Goal: Information Seeking & Learning: Learn about a topic

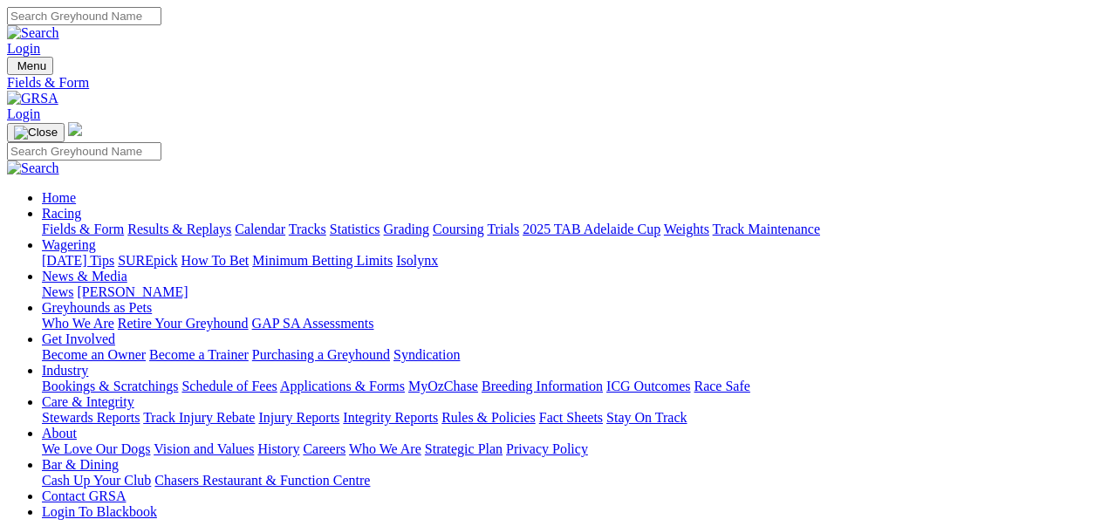
scroll to position [58, 0]
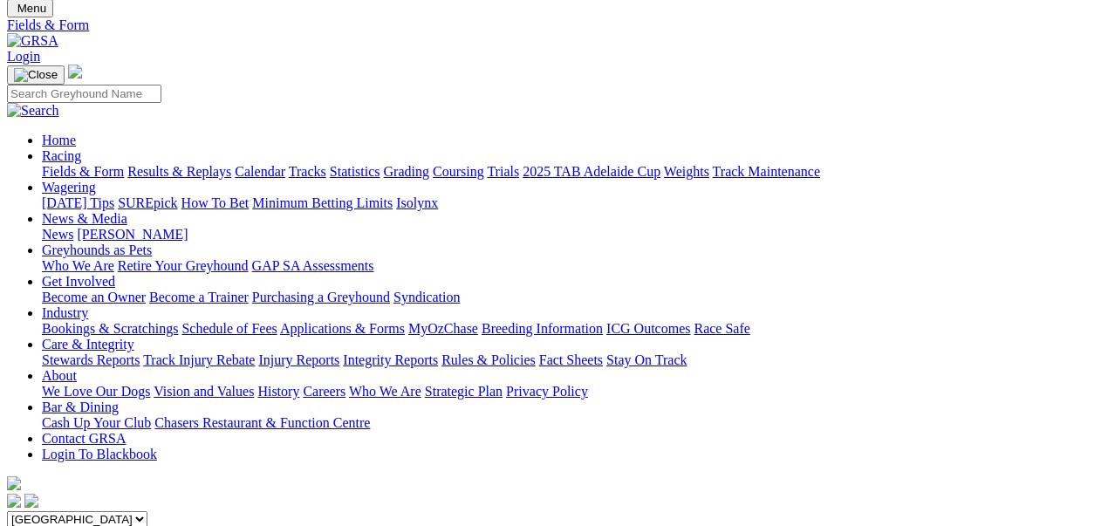
click at [148, 511] on select "South Australia New South Wales Northern Territory Queensland Tasmania Victoria…" at bounding box center [77, 519] width 141 height 17
select select "WA"
click at [69, 511] on select "South Australia New South Wales Northern Territory Queensland Tasmania Victoria…" at bounding box center [77, 519] width 141 height 17
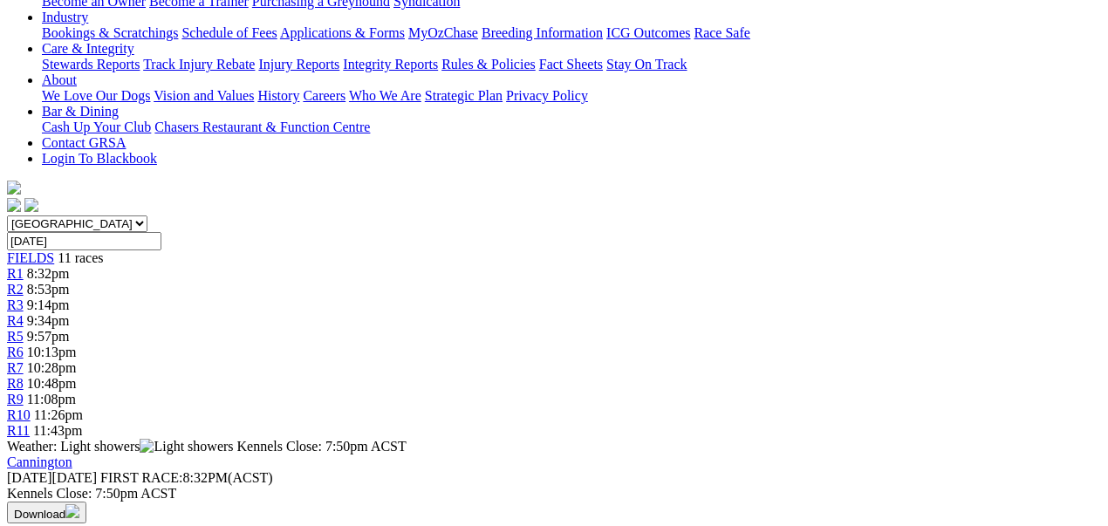
scroll to position [523, 0]
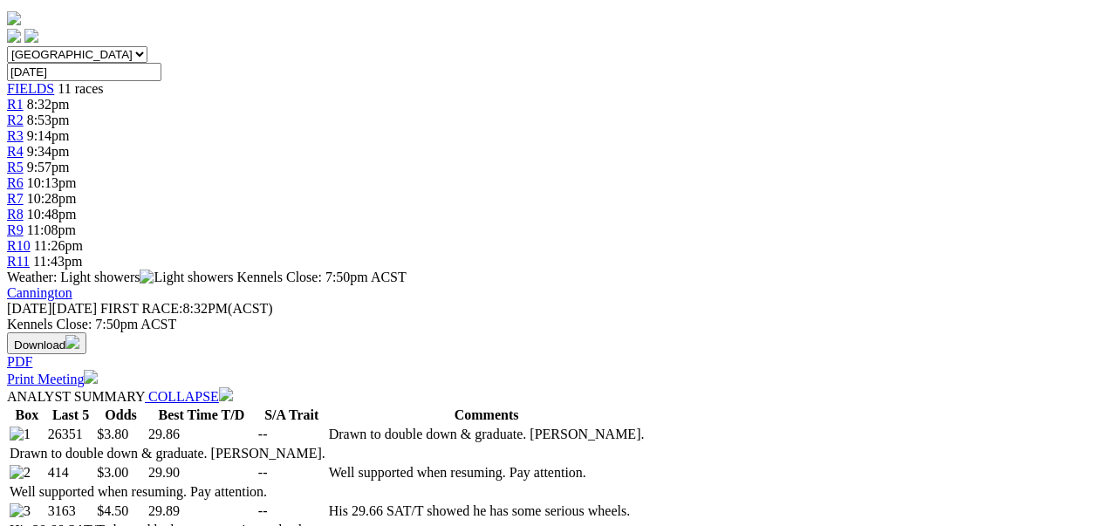
select select "20"
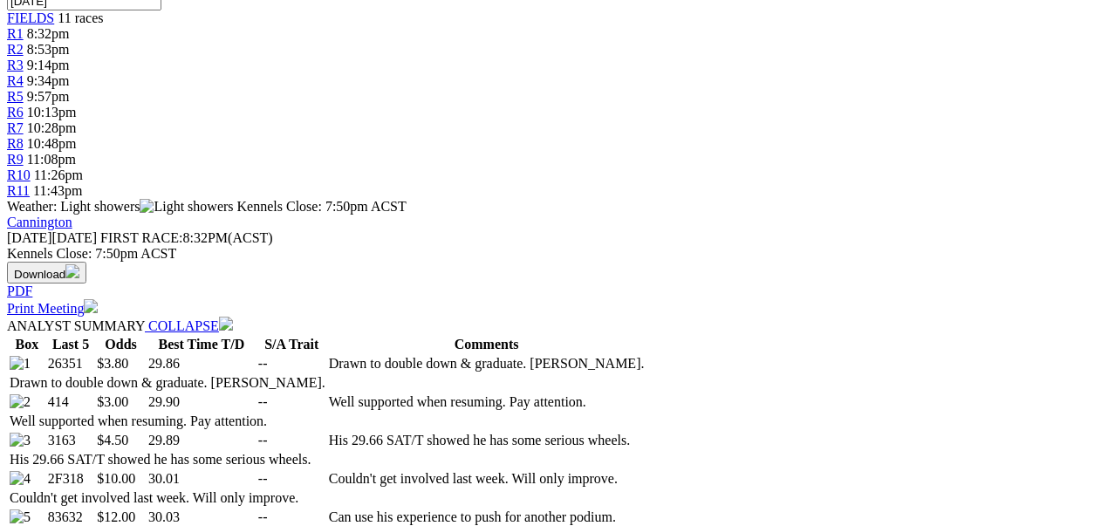
scroll to position [640, 0]
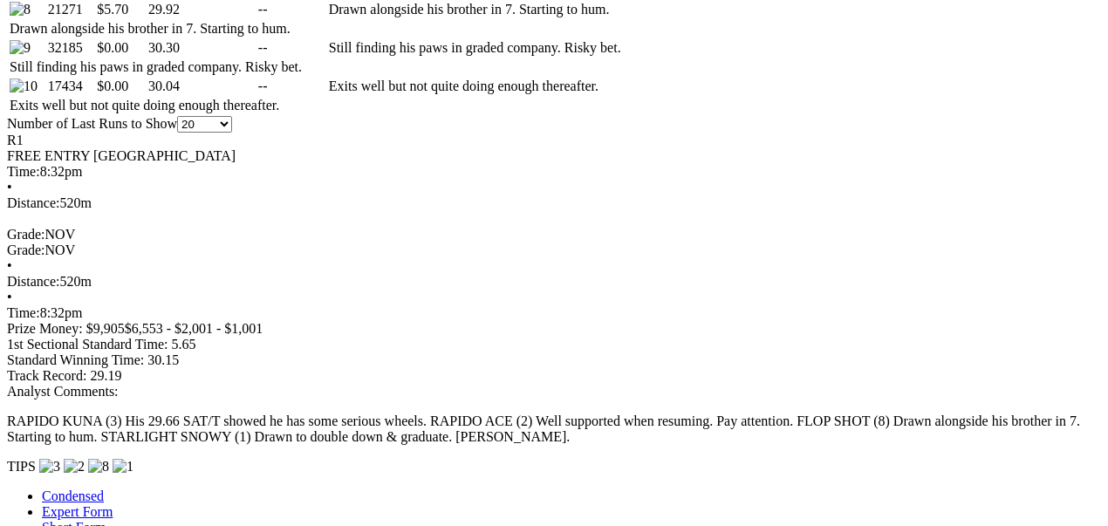
scroll to position [1222, 0]
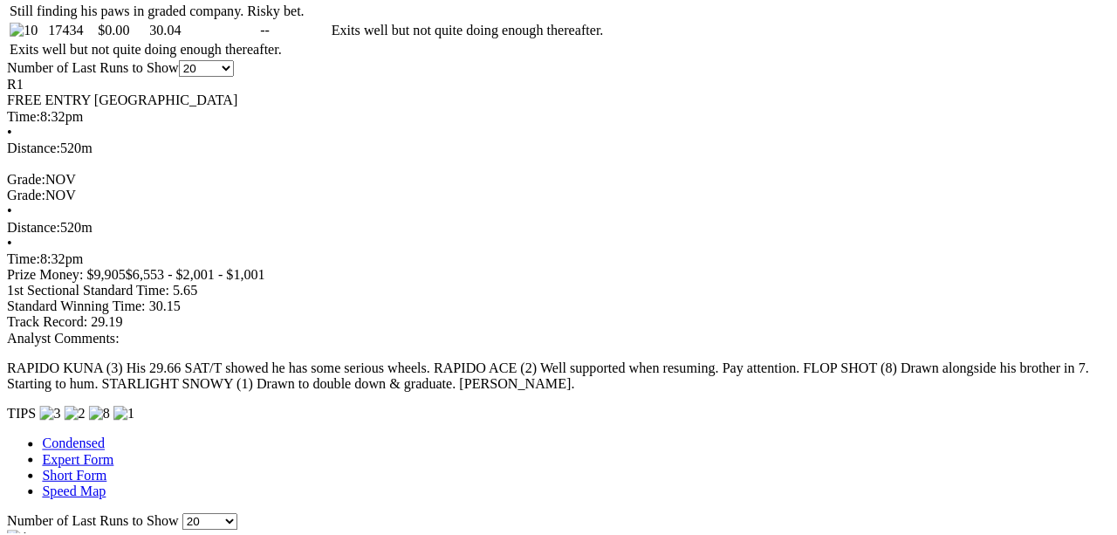
scroll to position [1280, 0]
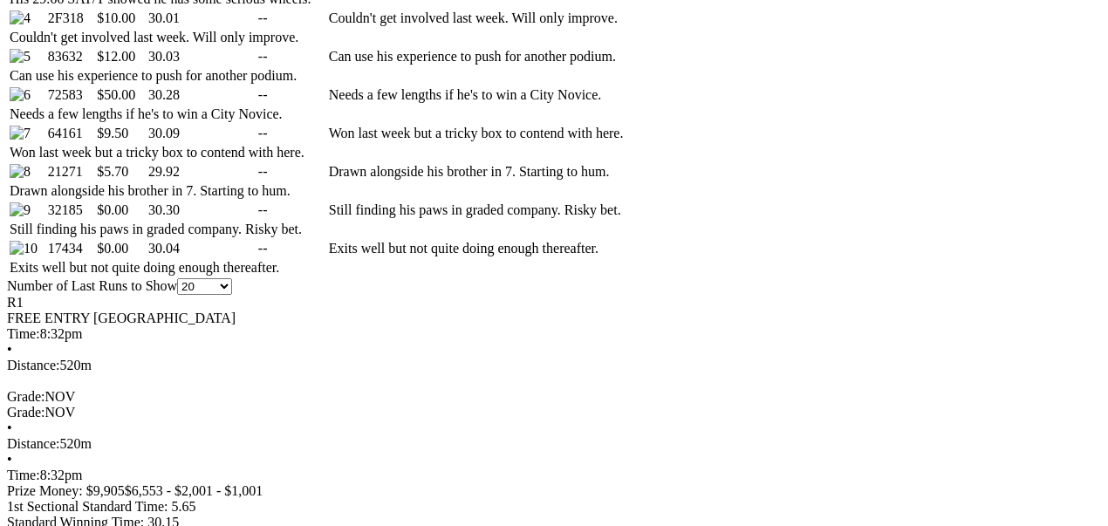
scroll to position [1222, 0]
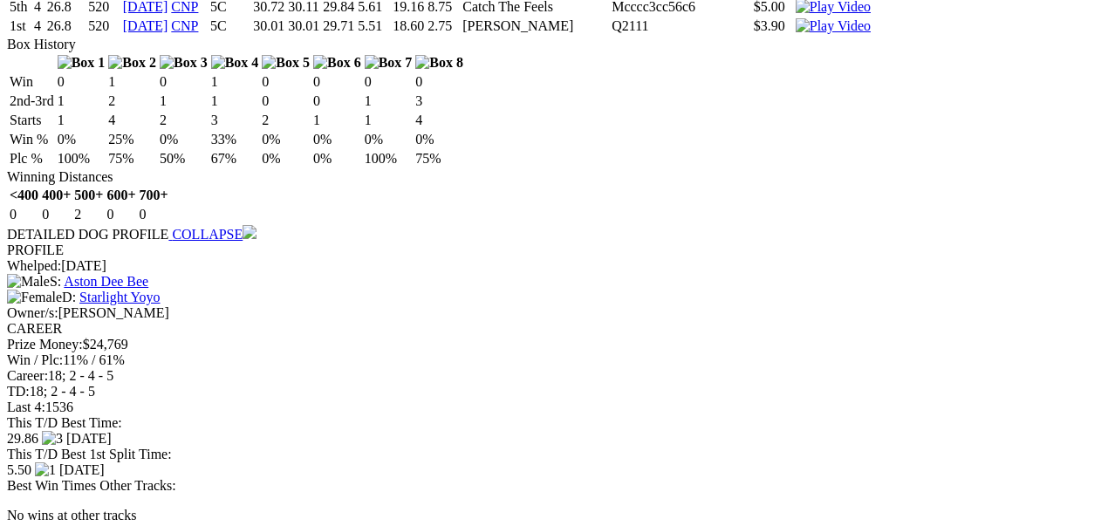
scroll to position [2095, 0]
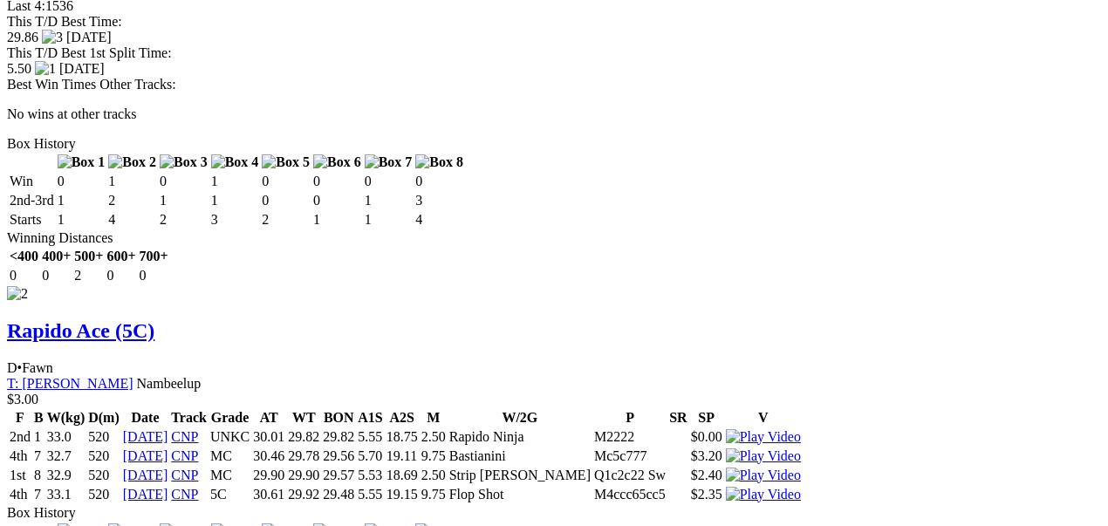
scroll to position [2735, 0]
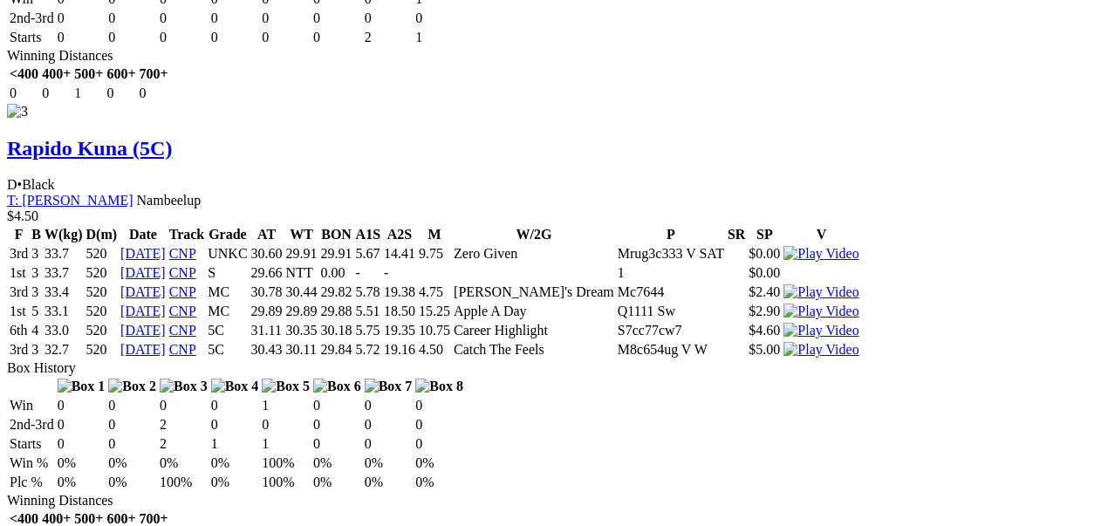
scroll to position [3666, 0]
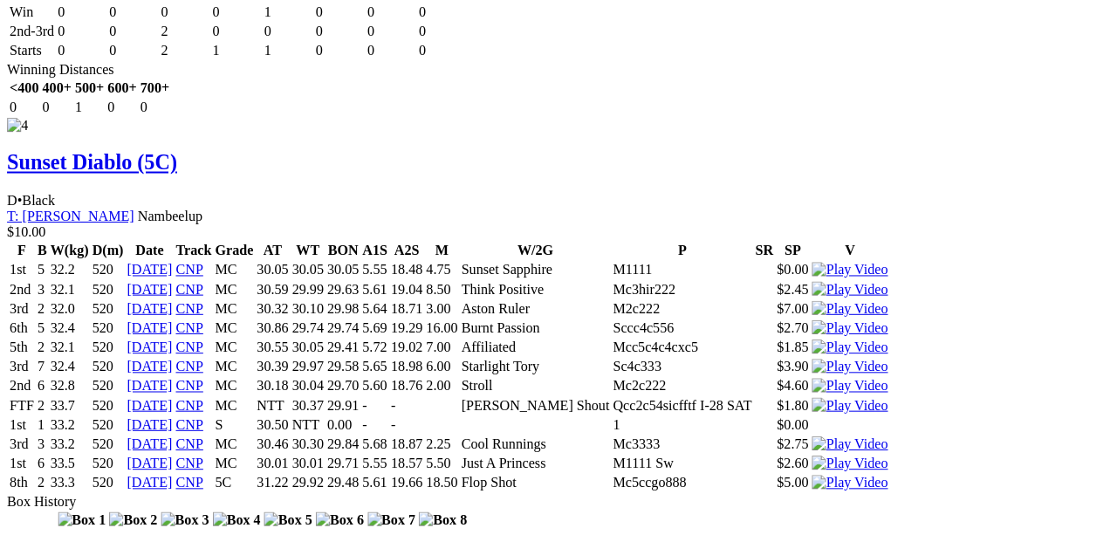
scroll to position [4655, 0]
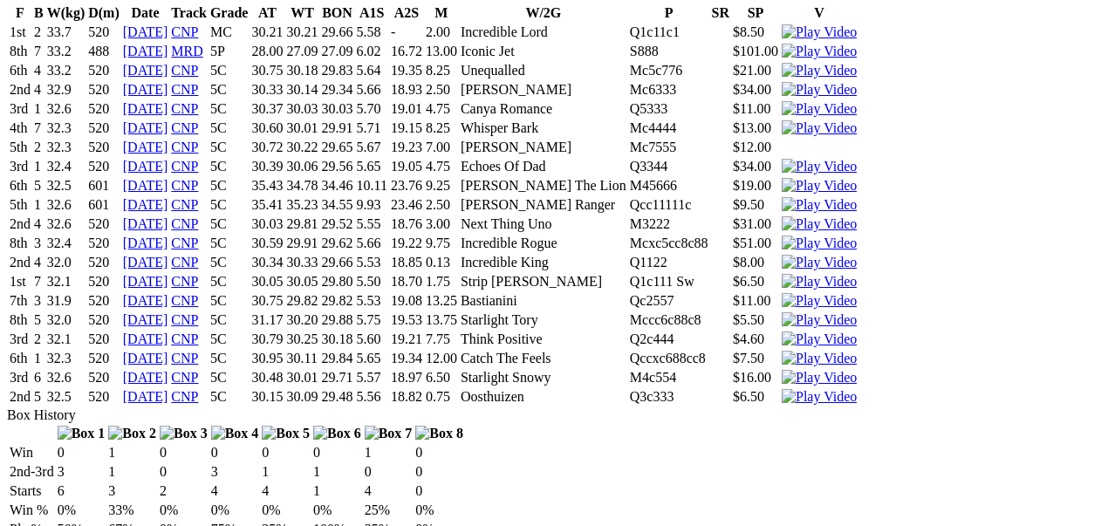
scroll to position [5993, 0]
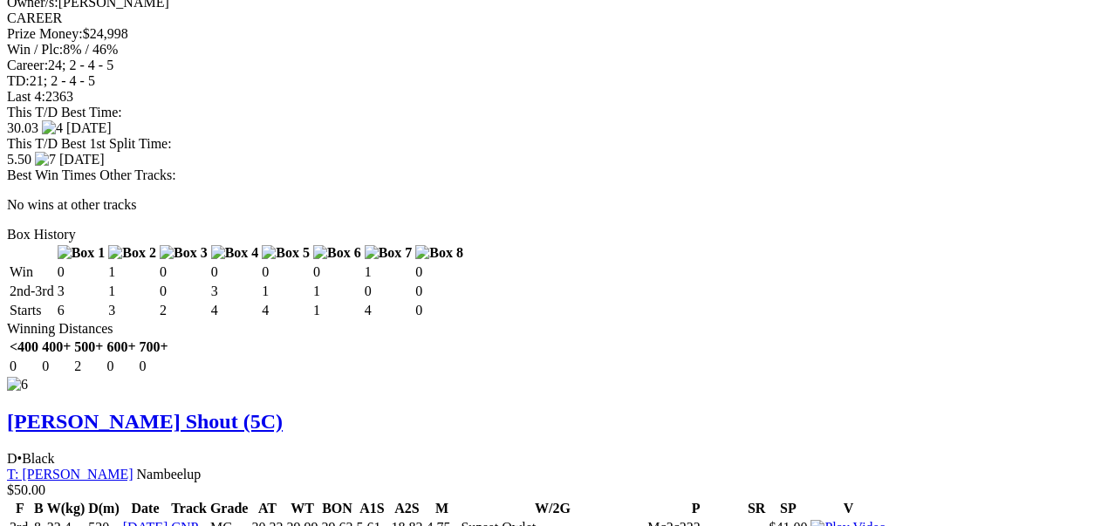
scroll to position [6750, 0]
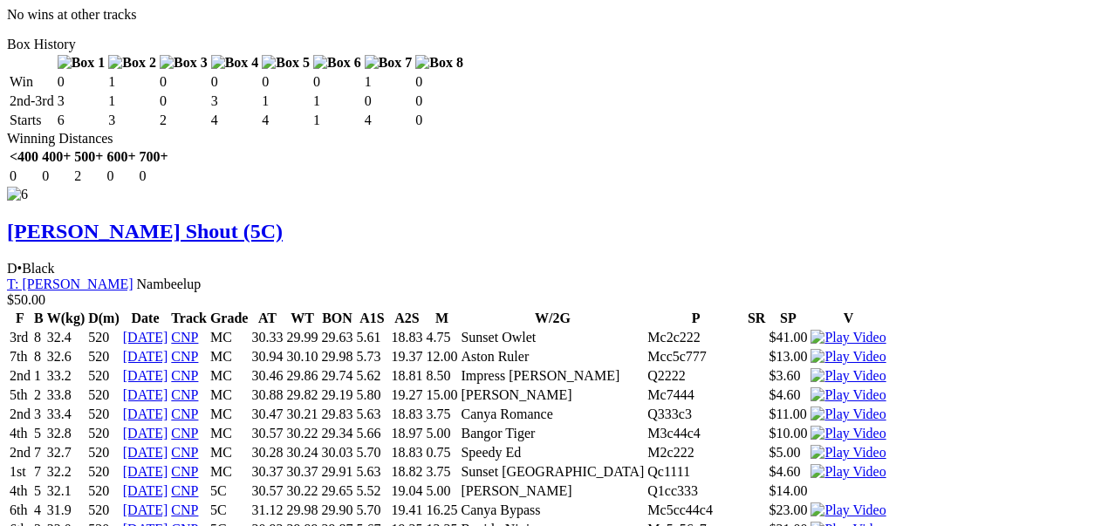
drag, startPoint x: 429, startPoint y: 297, endPoint x: 416, endPoint y: 319, distance: 25.8
drag, startPoint x: 416, startPoint y: 319, endPoint x: 393, endPoint y: 321, distance: 23.6
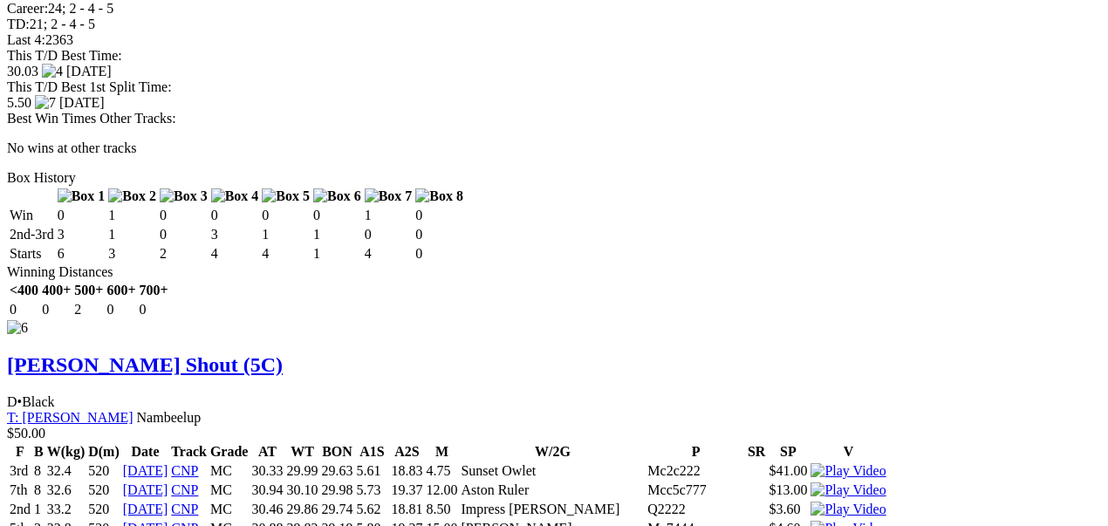
scroll to position [6634, 0]
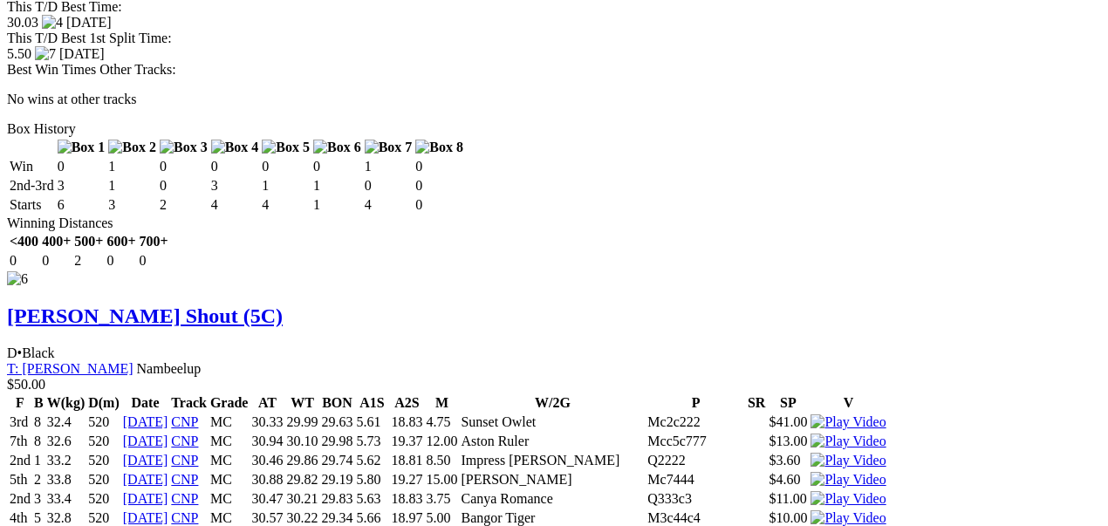
scroll to position [6691, 0]
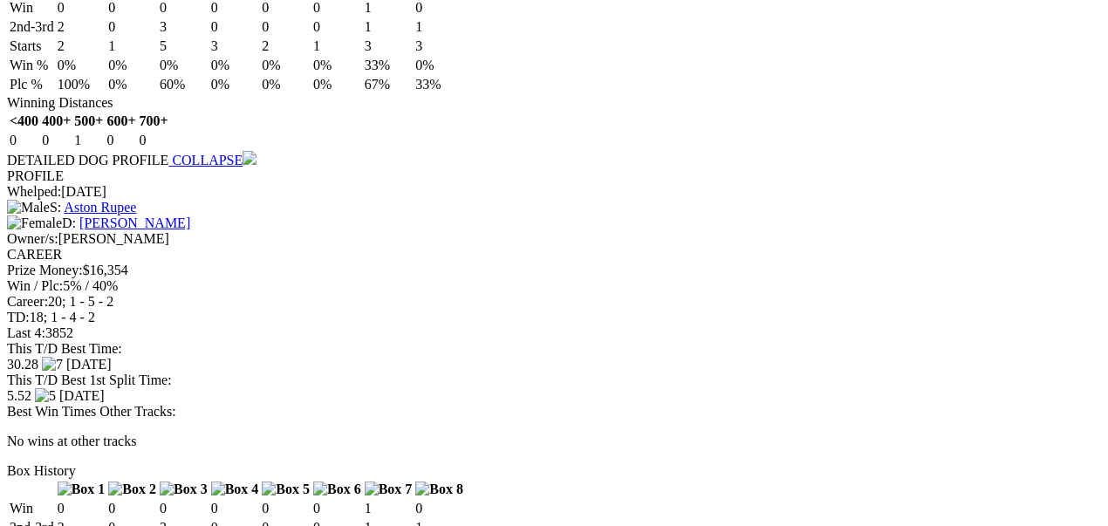
scroll to position [7506, 0]
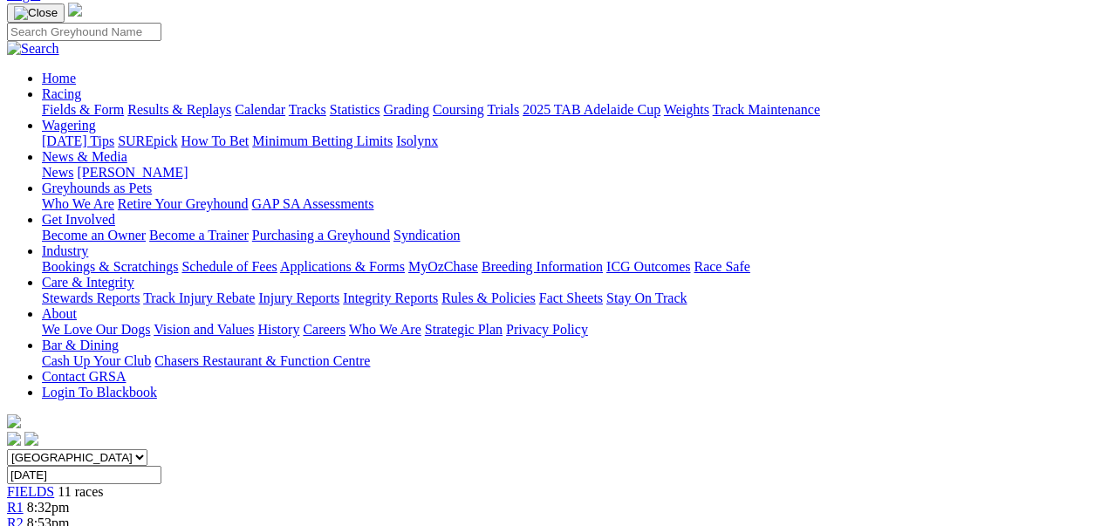
scroll to position [3, 0]
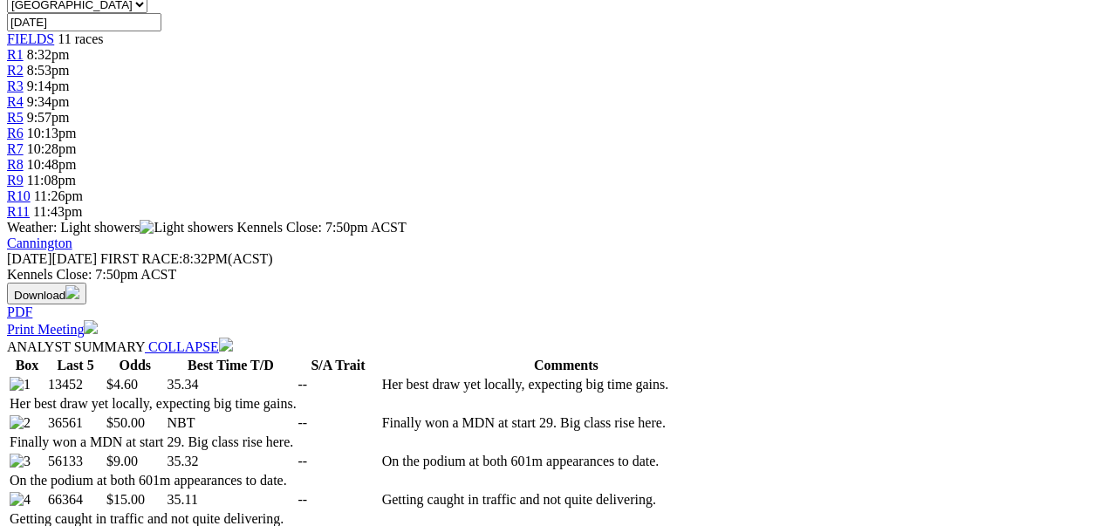
scroll to position [640, 0]
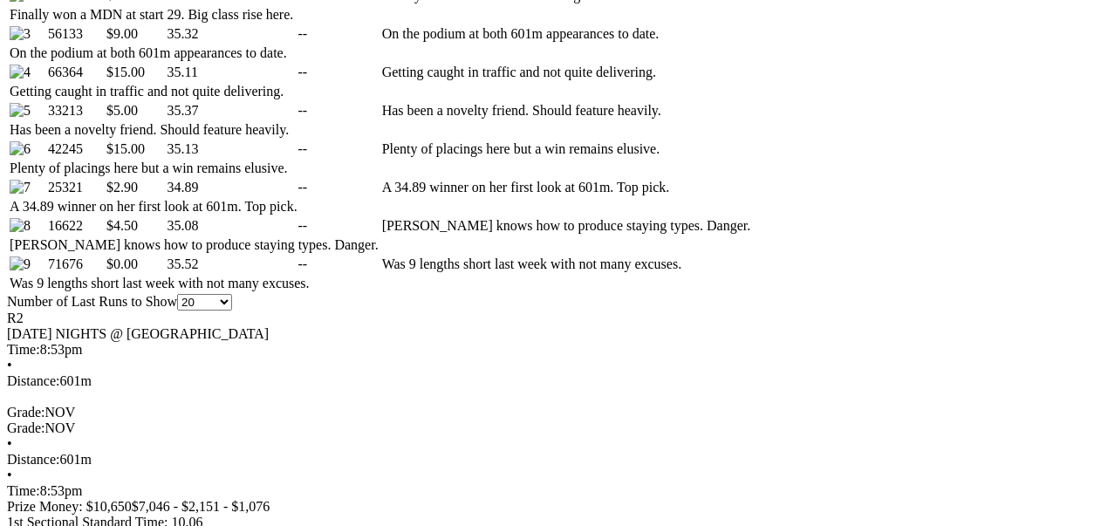
scroll to position [1163, 0]
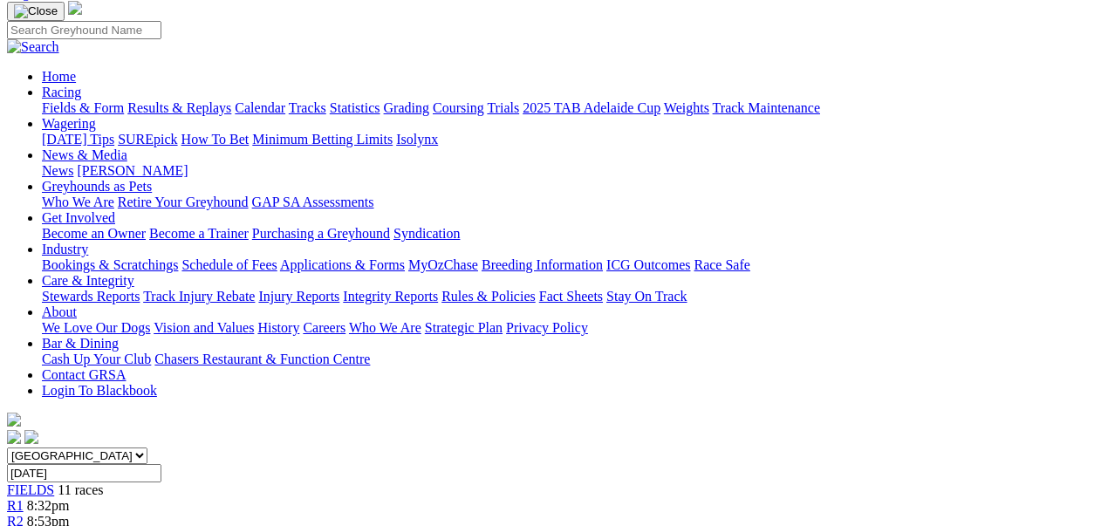
scroll to position [0, 0]
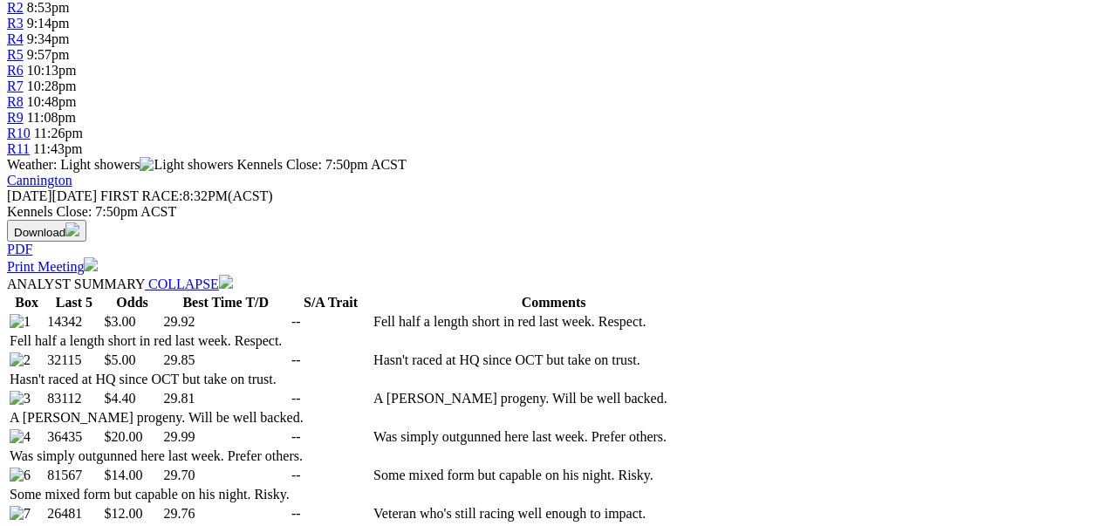
scroll to position [640, 0]
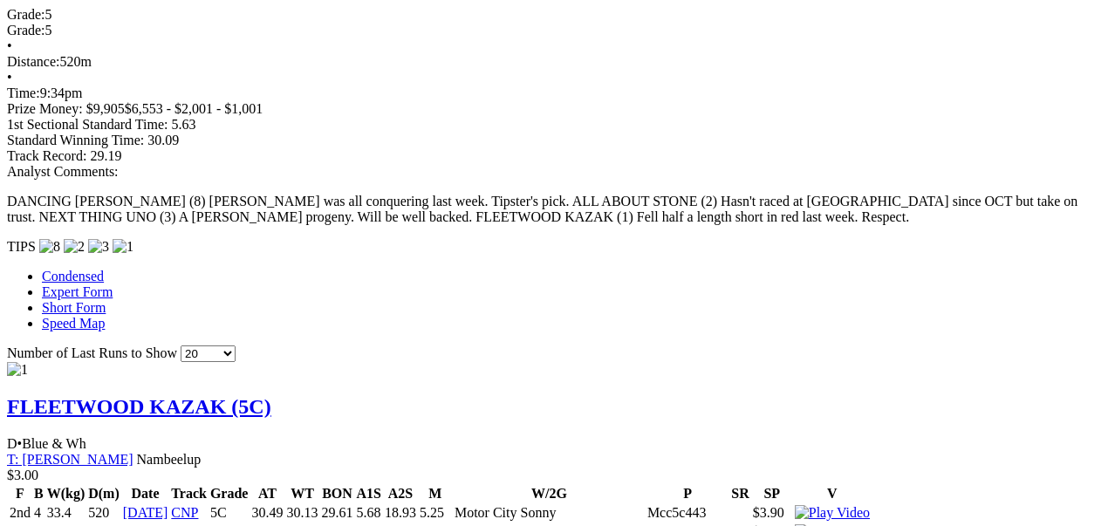
scroll to position [1338, 0]
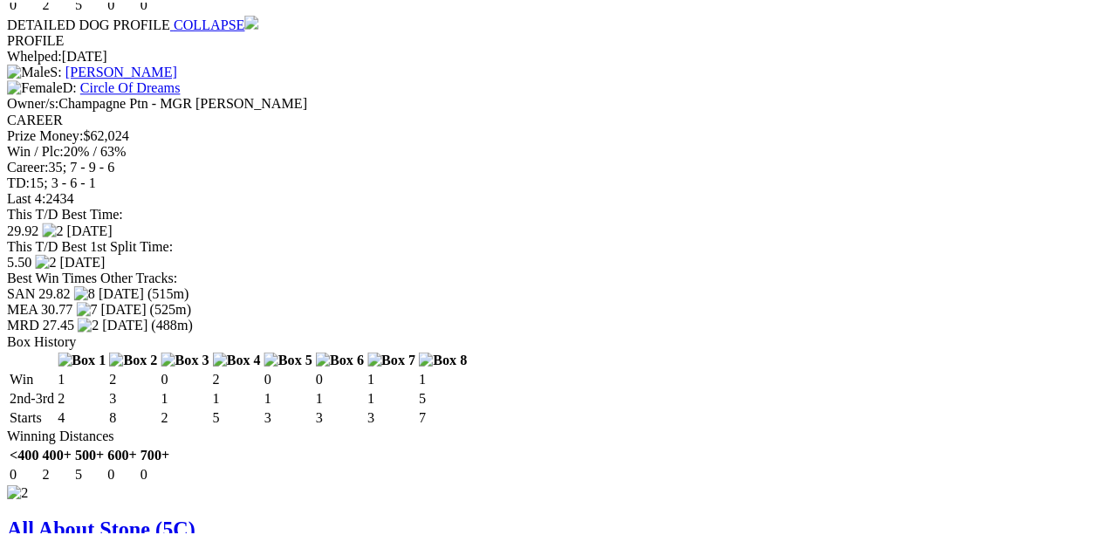
scroll to position [2397, 0]
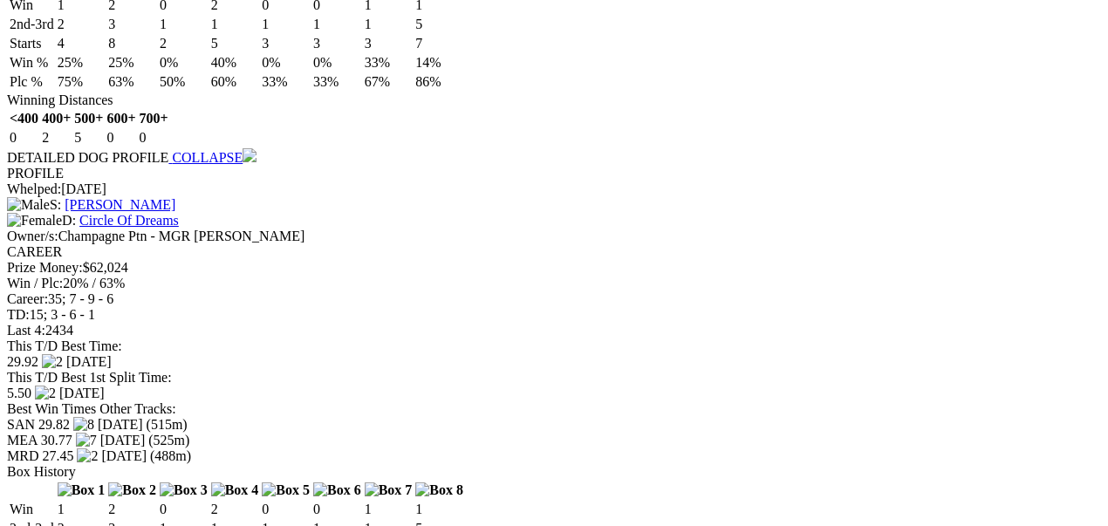
scroll to position [2280, 0]
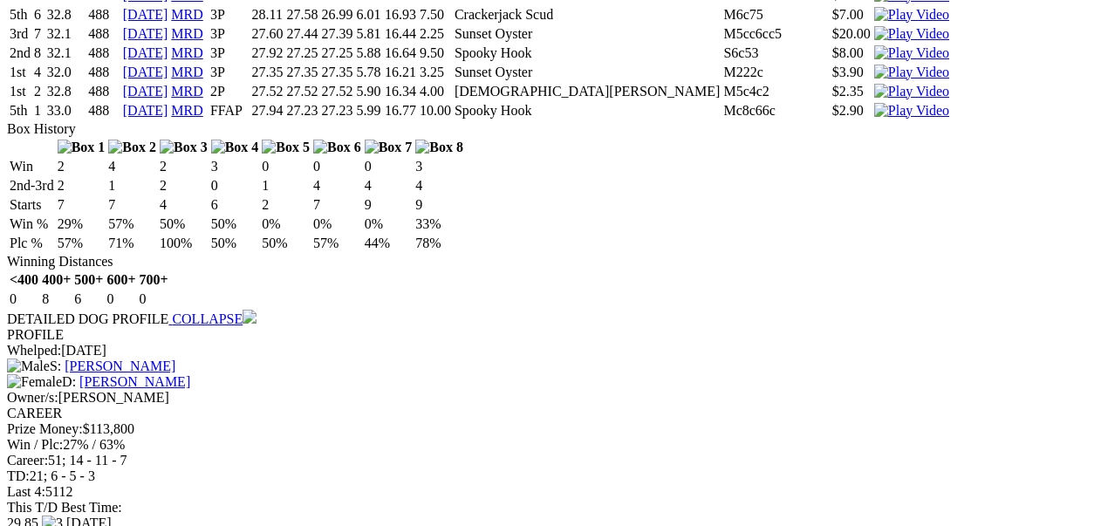
scroll to position [3444, 0]
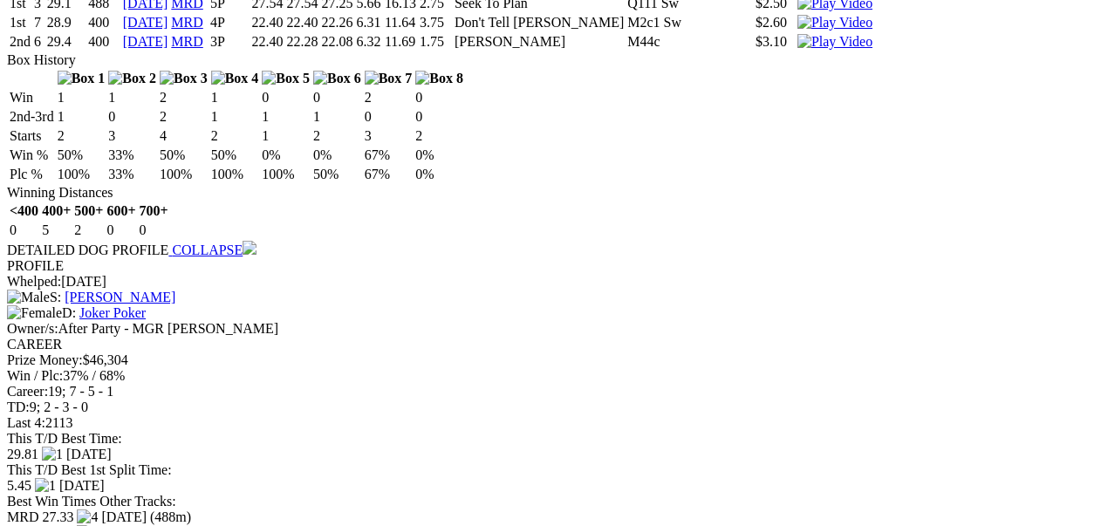
scroll to position [4549, 0]
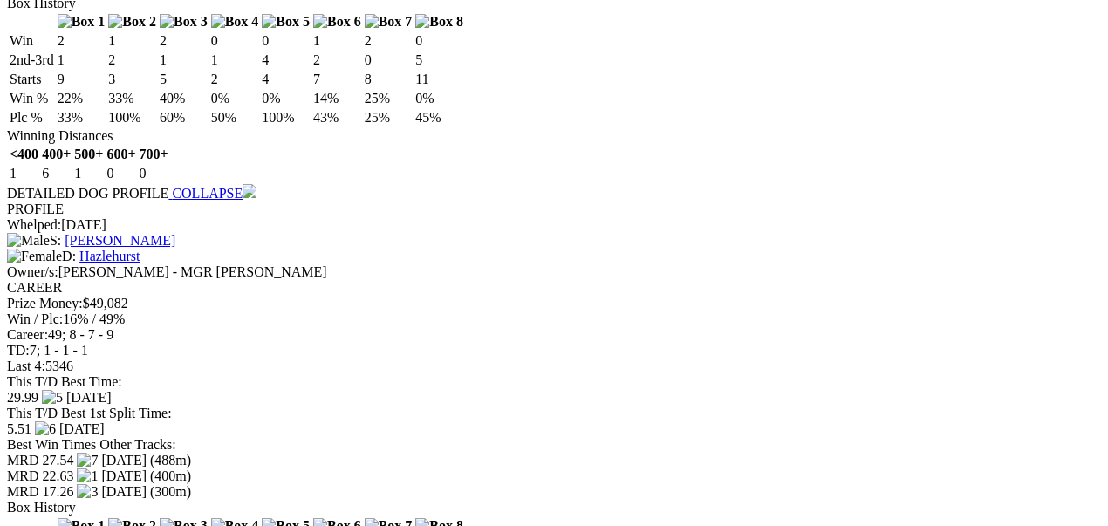
scroll to position [5714, 0]
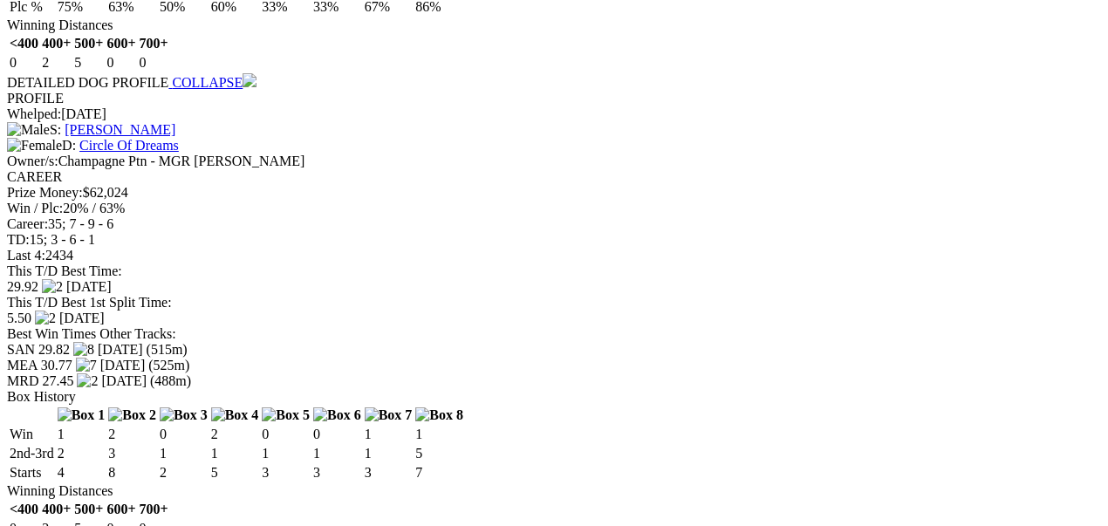
scroll to position [0, 0]
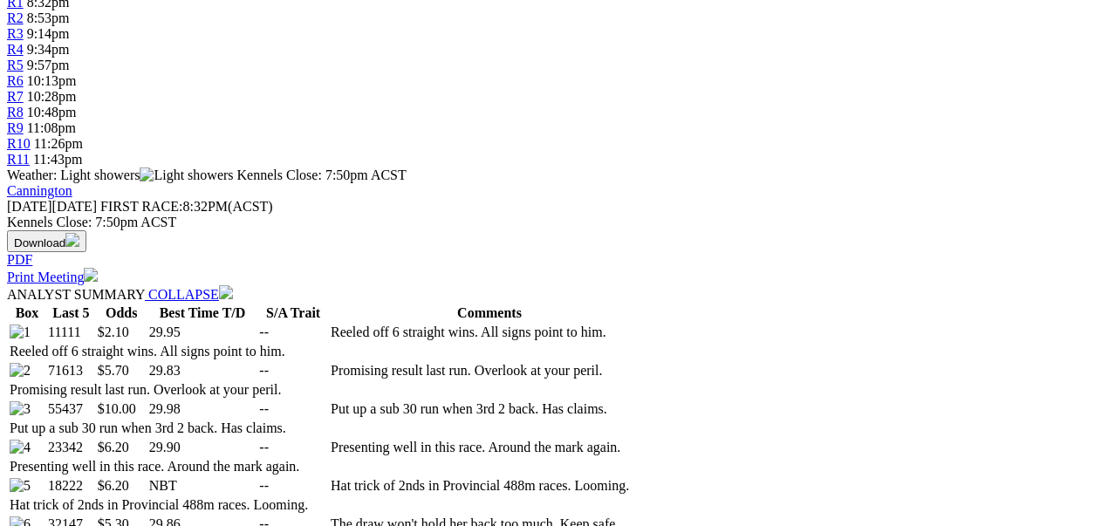
scroll to position [814, 0]
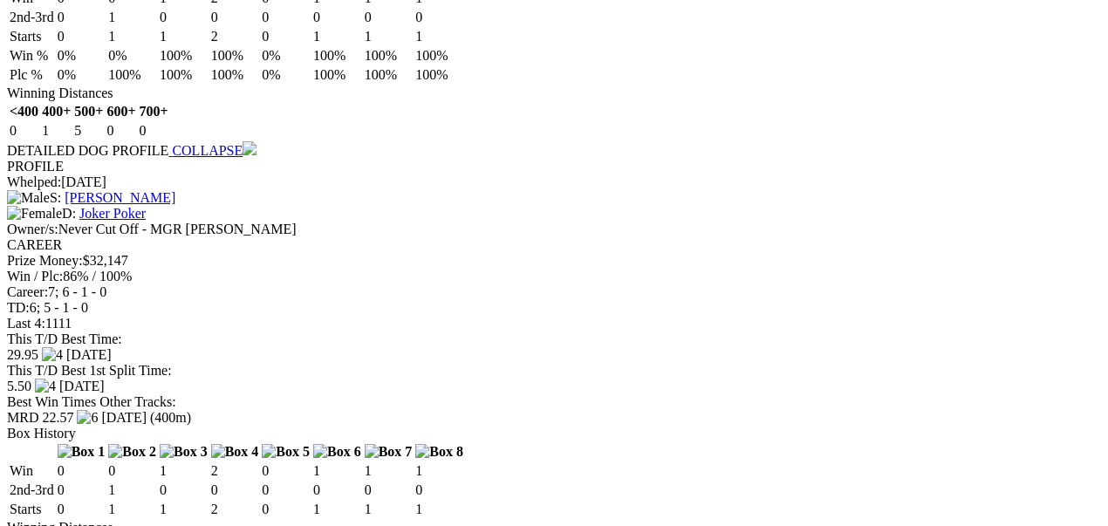
scroll to position [2152, 0]
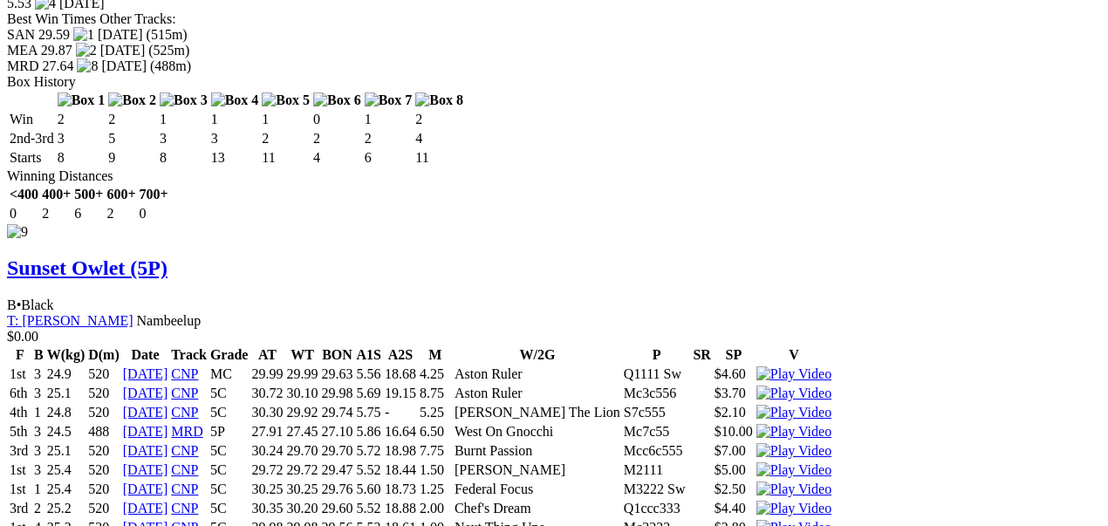
scroll to position [10530, 0]
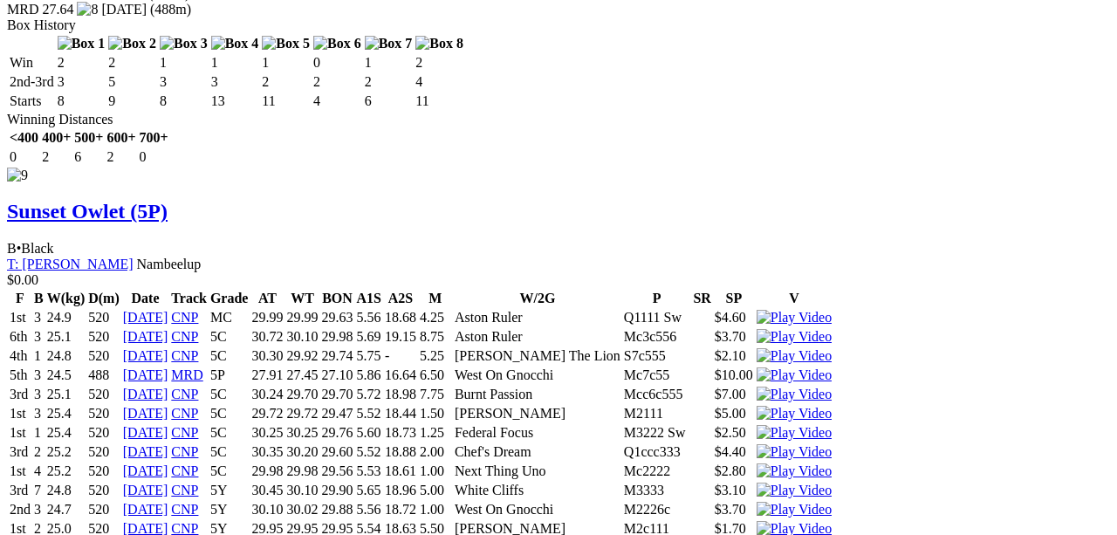
click at [376, 417] on iframe at bounding box center [558, 267] width 1117 height 535
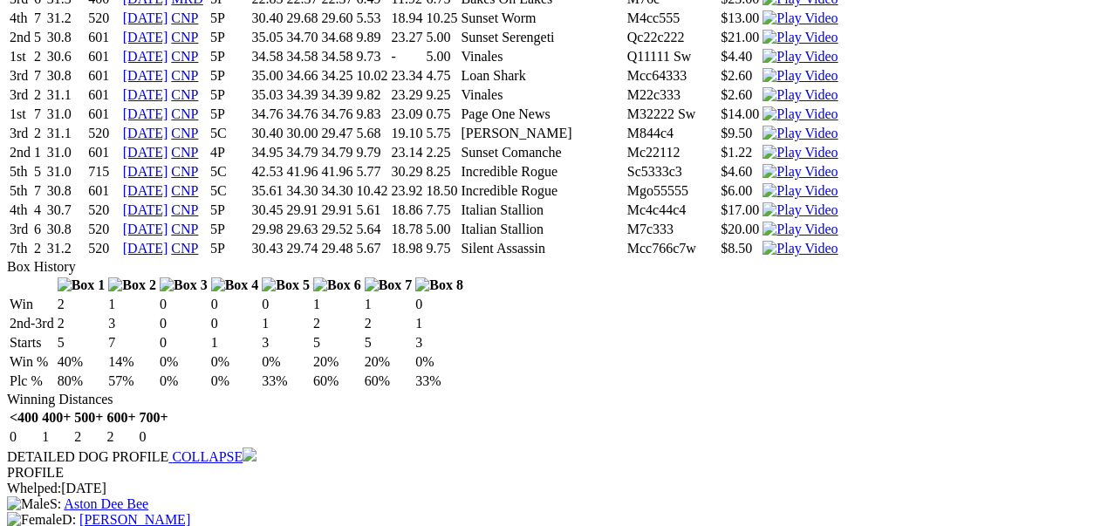
scroll to position [4391, 0]
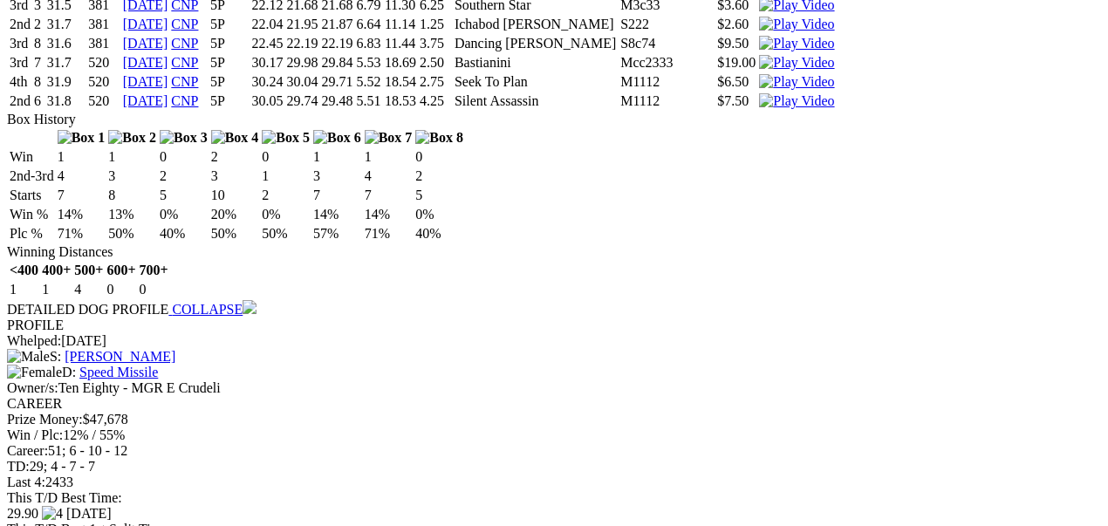
scroll to position [5439, 0]
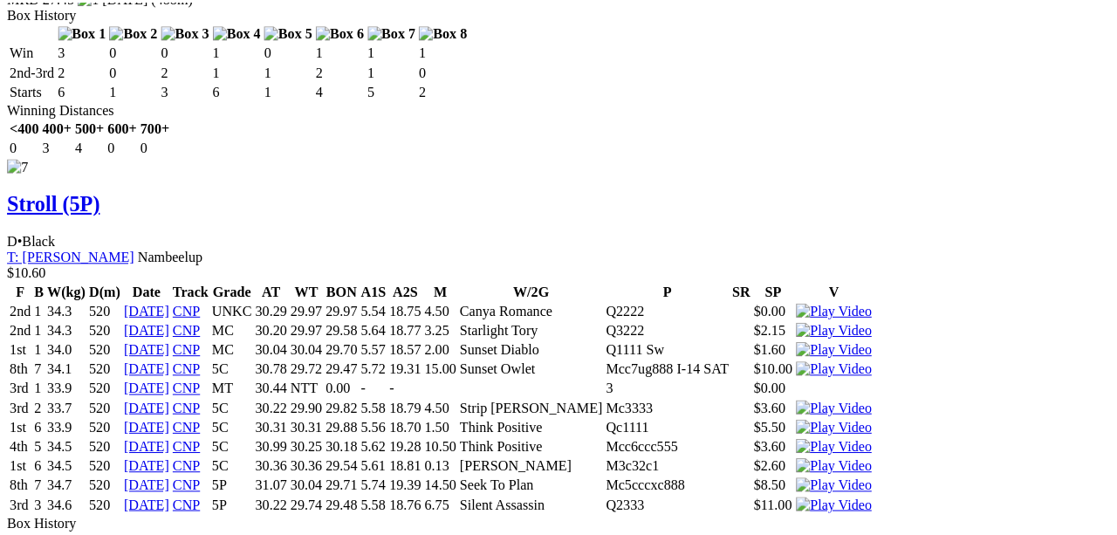
scroll to position [8465, 0]
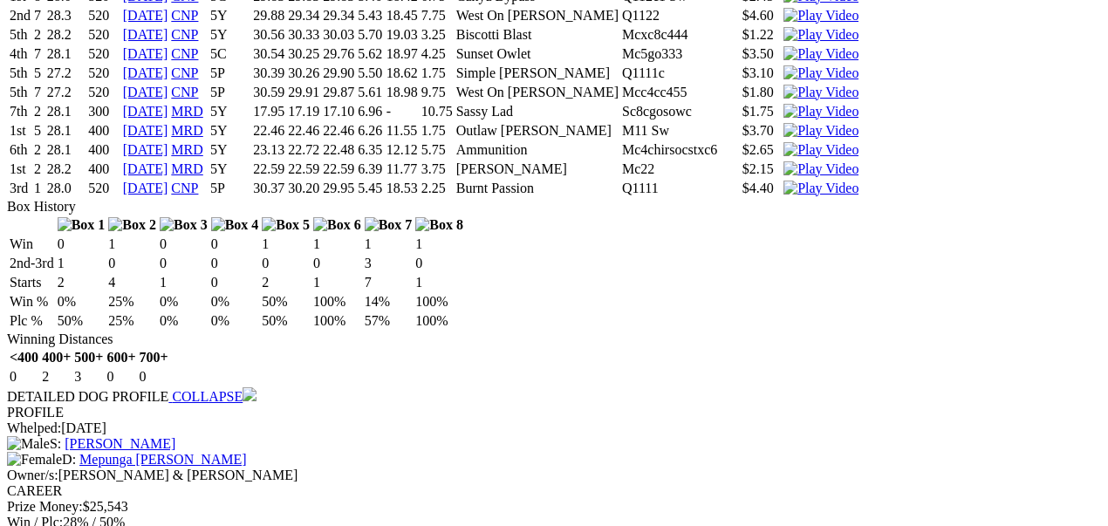
scroll to position [0, 0]
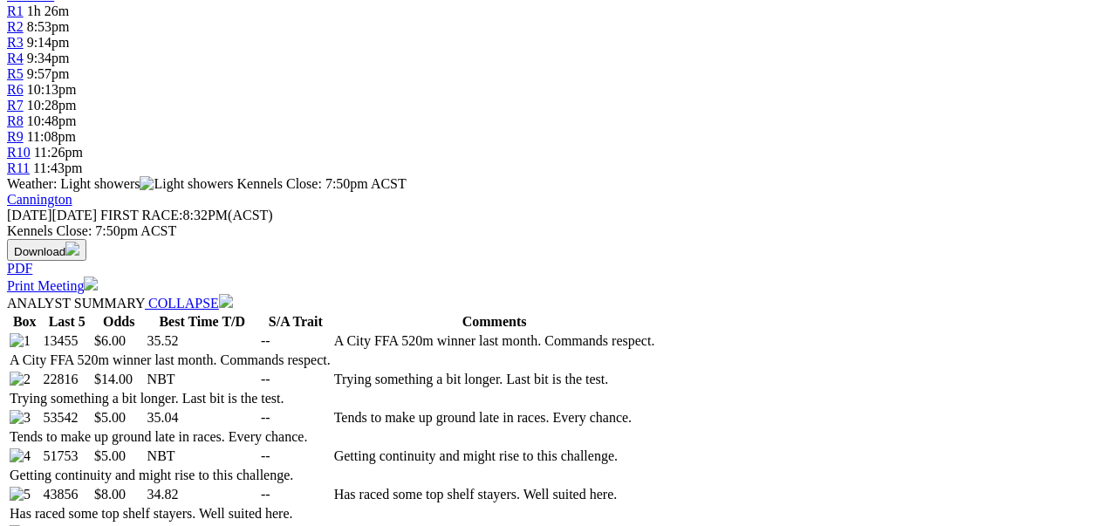
scroll to position [640, 0]
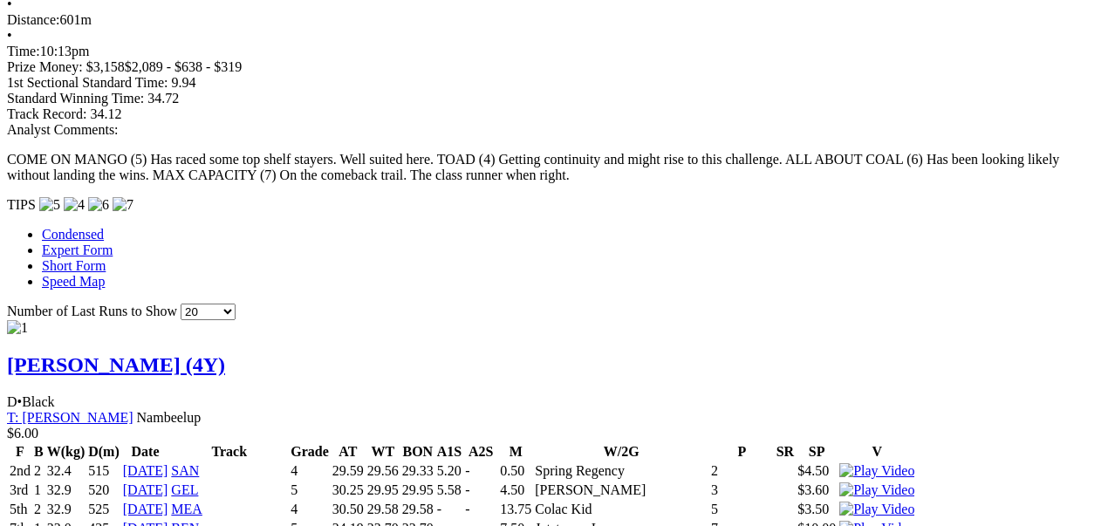
scroll to position [1397, 0]
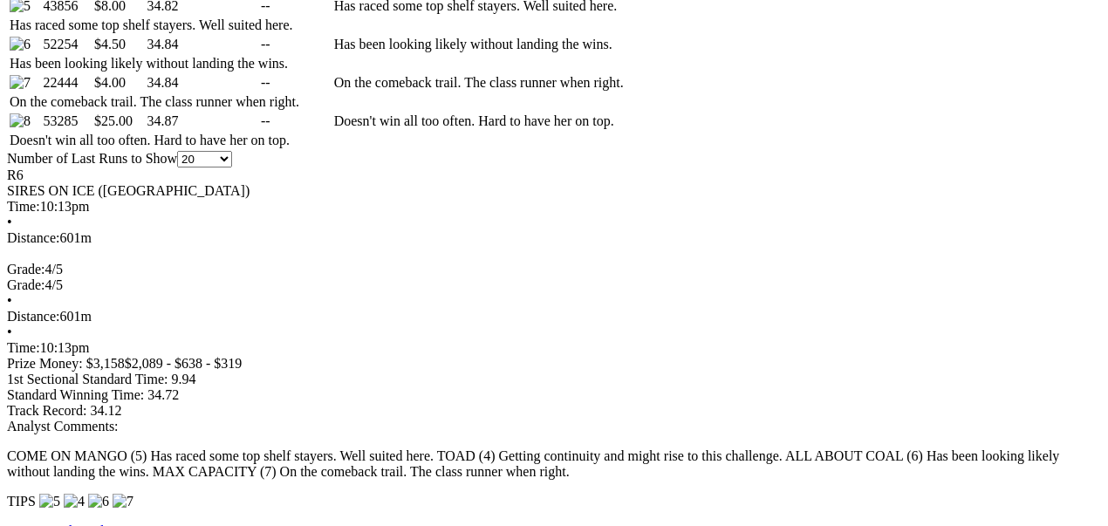
scroll to position [1280, 0]
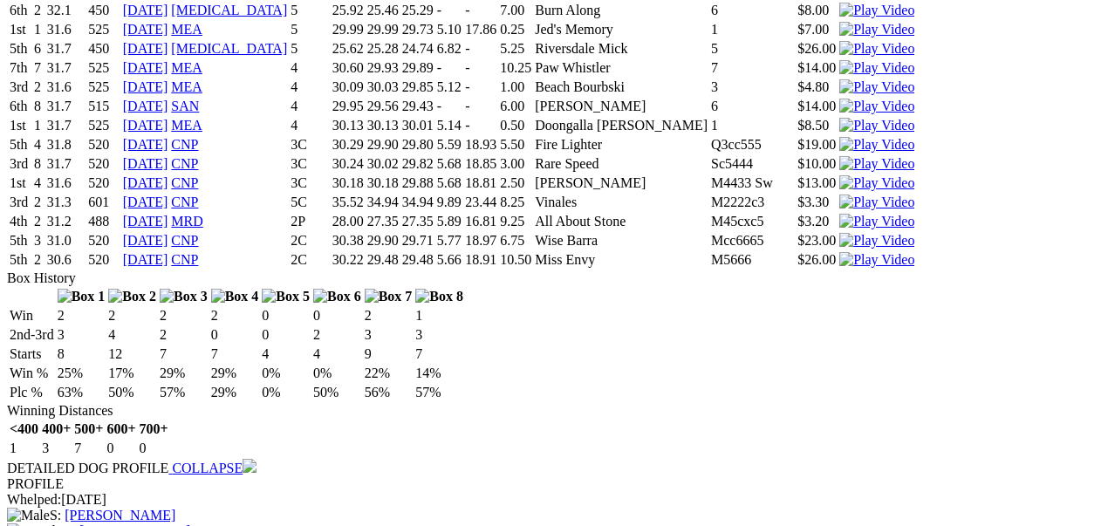
scroll to position [2269, 0]
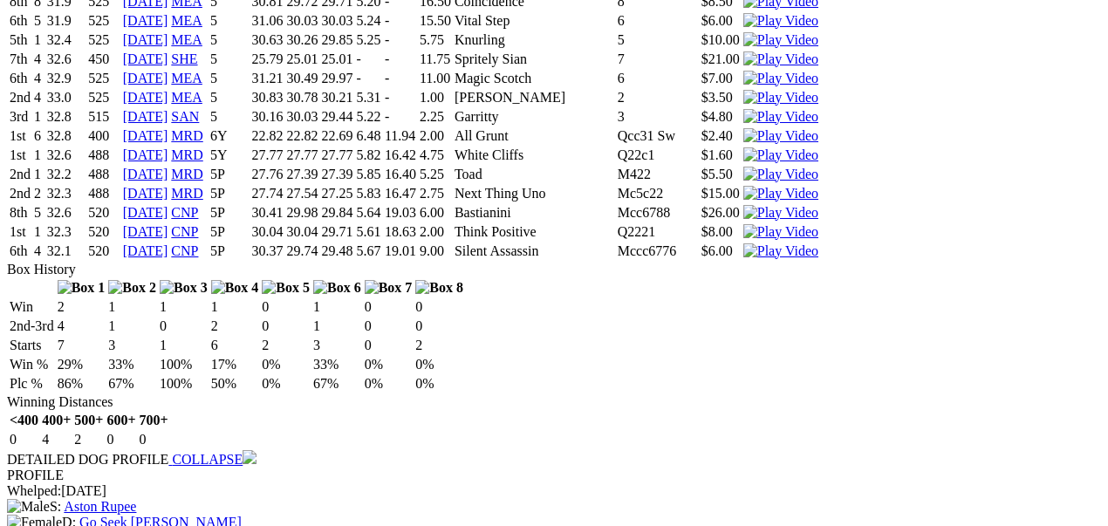
scroll to position [3374, 0]
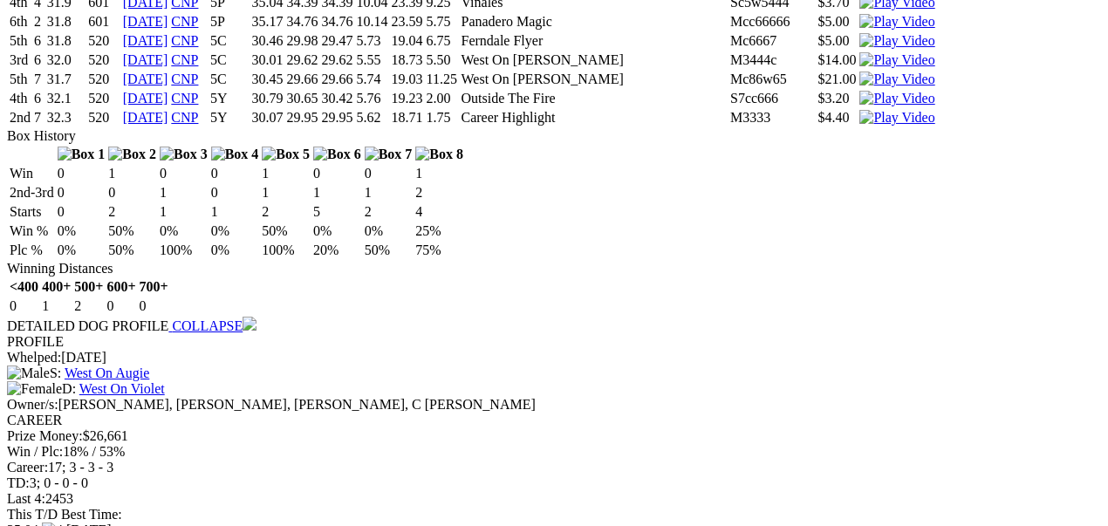
scroll to position [4480, 0]
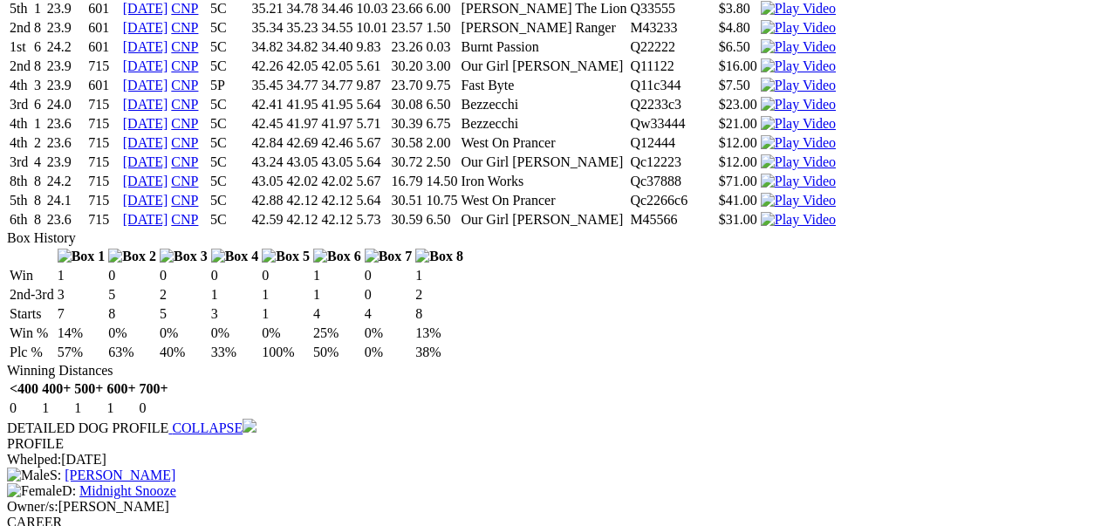
scroll to position [6691, 0]
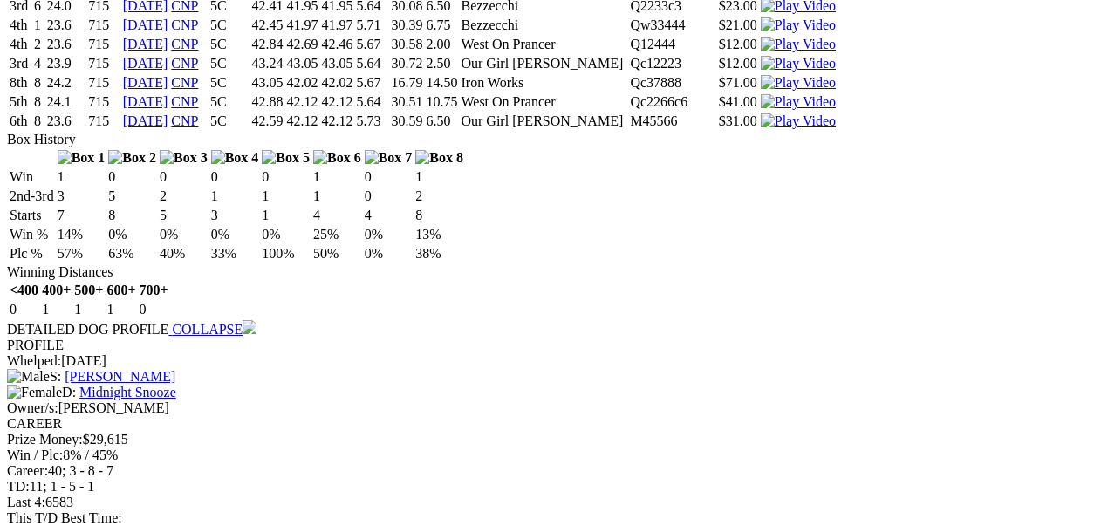
scroll to position [6750, 0]
